Goal: Navigation & Orientation: Find specific page/section

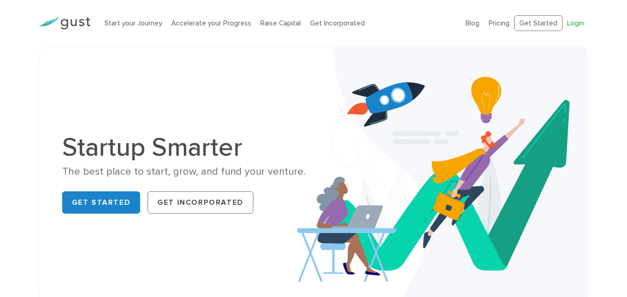
click at [569, 22] on link "Login" at bounding box center [575, 23] width 17 height 8
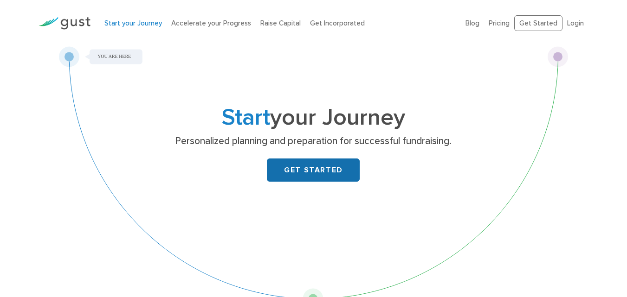
click at [302, 168] on link "GET STARTED" at bounding box center [313, 170] width 93 height 23
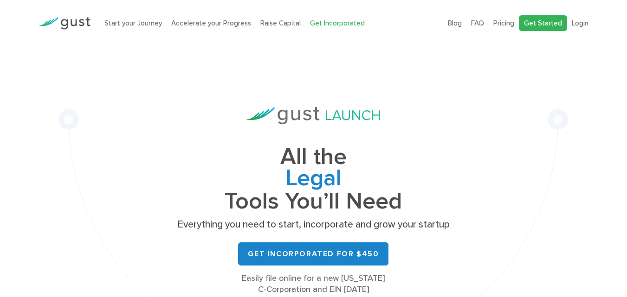
click at [542, 27] on link "Get Started" at bounding box center [543, 23] width 48 height 16
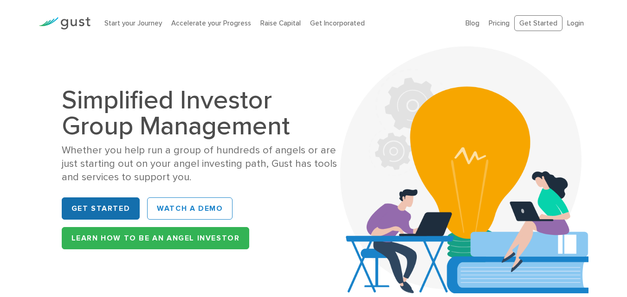
click at [118, 210] on link "Get Started" at bounding box center [101, 209] width 78 height 22
click at [579, 23] on link "Login" at bounding box center [575, 23] width 17 height 8
